Goal: Transaction & Acquisition: Subscribe to service/newsletter

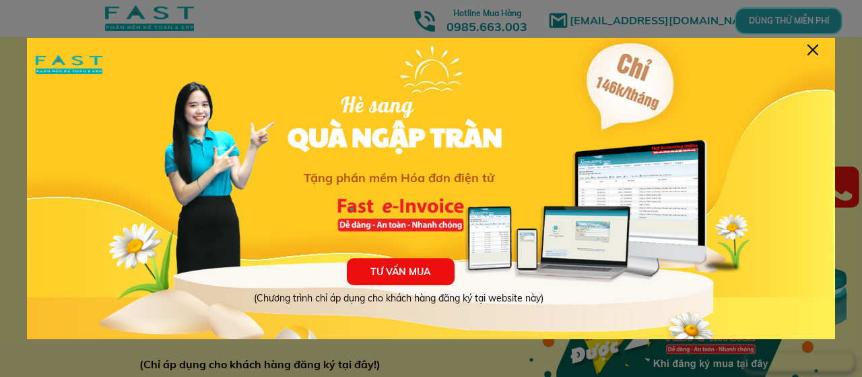
click at [818, 45] on div at bounding box center [813, 49] width 11 height 11
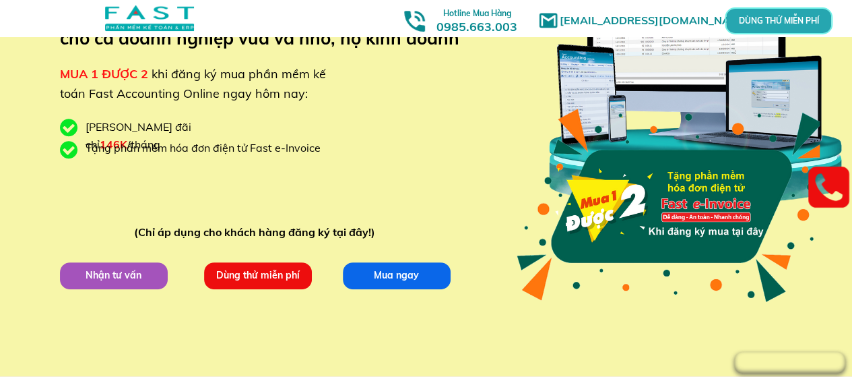
scroll to position [138, 0]
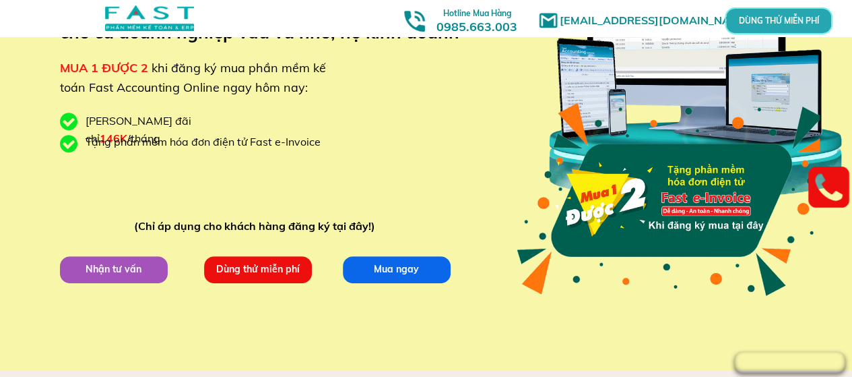
click at [278, 274] on p "Dùng thử miễn phí" at bounding box center [257, 268] width 108 height 27
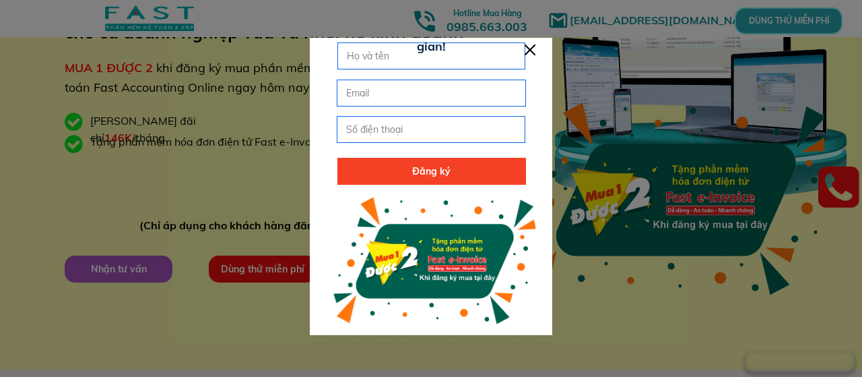
scroll to position [0, 0]
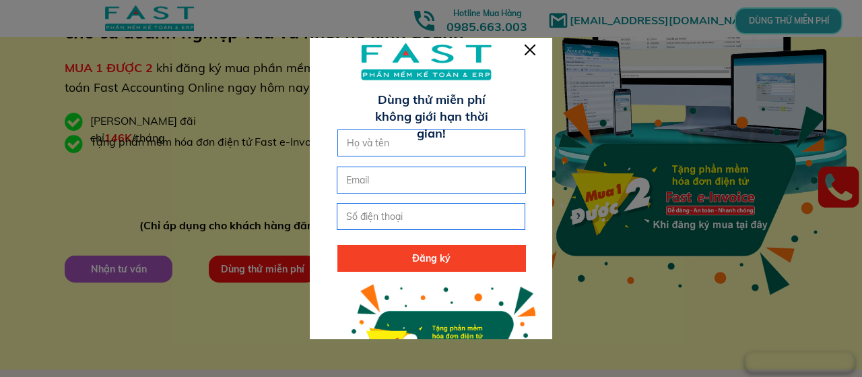
click at [530, 46] on div at bounding box center [530, 49] width 11 height 11
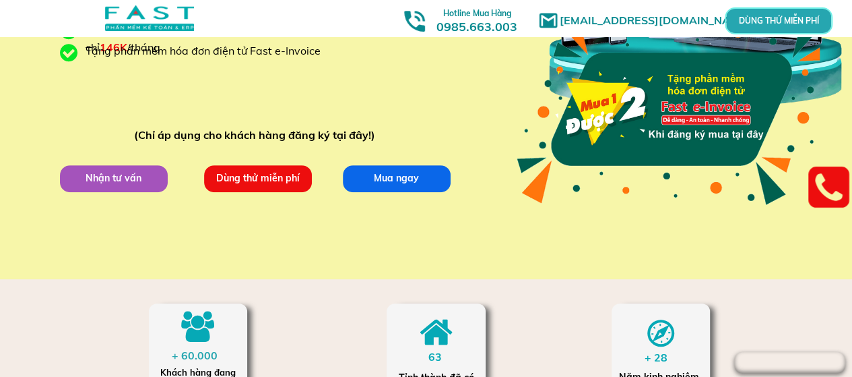
scroll to position [270, 0]
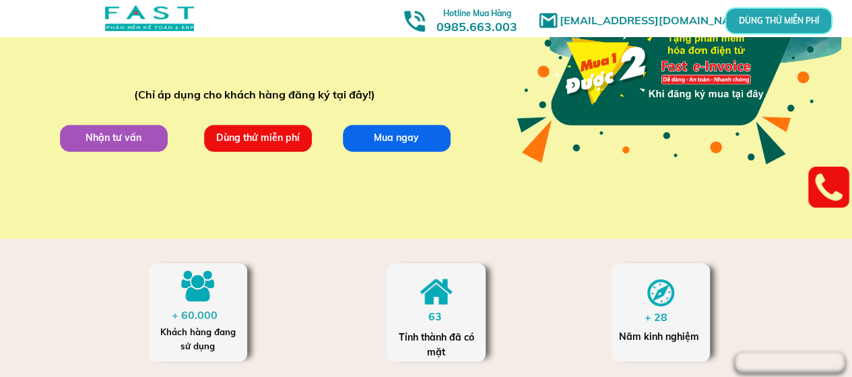
click at [259, 137] on p "Dùng thử miễn phí" at bounding box center [258, 138] width 108 height 27
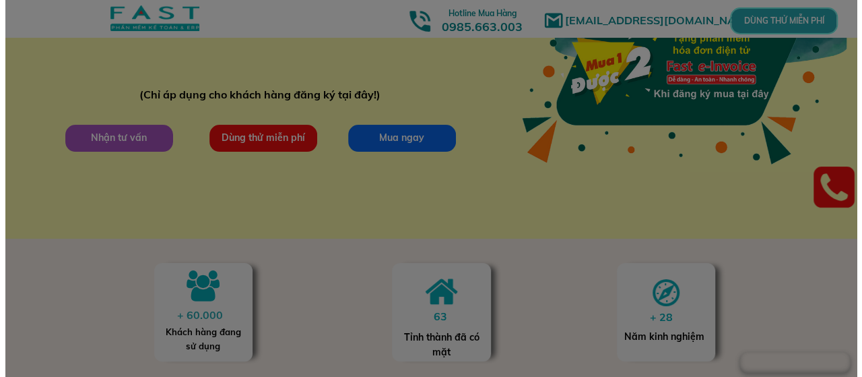
scroll to position [0, 0]
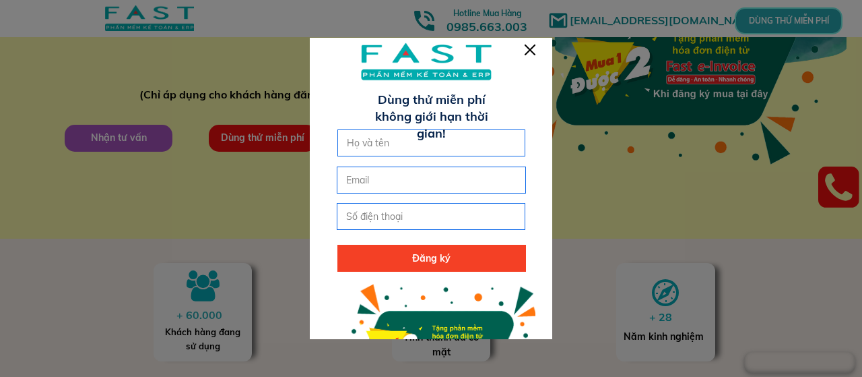
click at [377, 127] on div at bounding box center [431, 230] width 243 height 384
click at [384, 139] on input "text" at bounding box center [432, 143] width 177 height 26
click at [404, 143] on input "text" at bounding box center [432, 143] width 177 height 26
type input "[PERSON_NAME]"
type input "[EMAIL_ADDRESS][DOMAIN_NAME]"
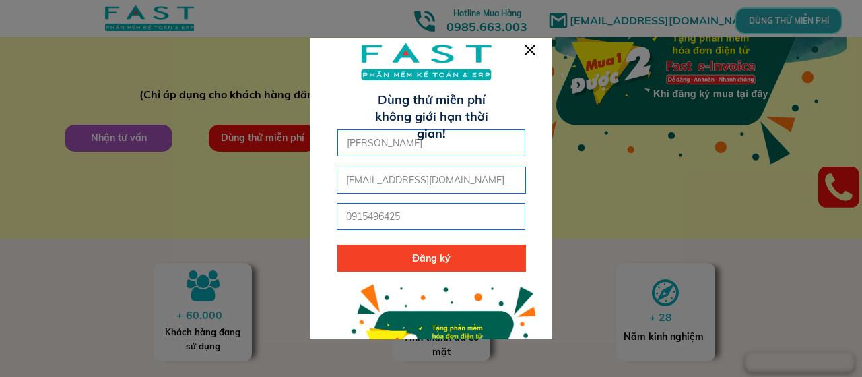
type input "0915496425"
click at [431, 259] on p "Đăng ký" at bounding box center [432, 258] width 189 height 27
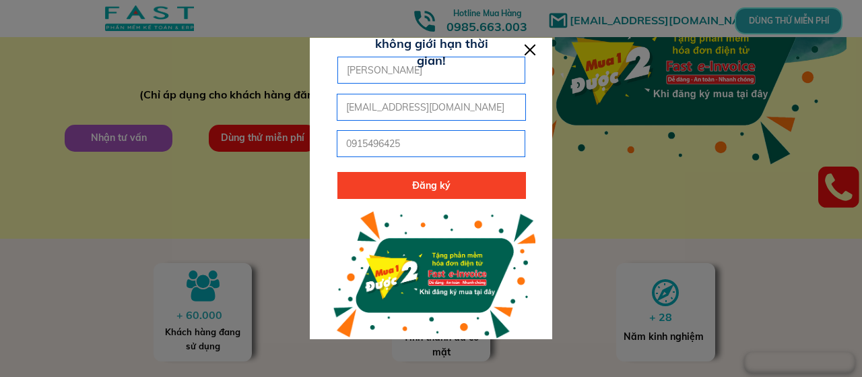
scroll to position [73, 0]
